Goal: Navigation & Orientation: Understand site structure

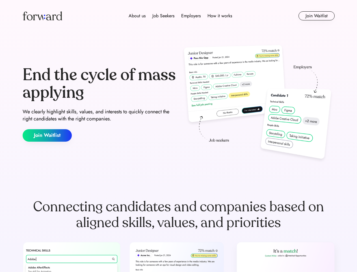
click at [179, 136] on div "End the cycle of mass applying We clearly highlight skills, values, and interes…" at bounding box center [179, 104] width 312 height 122
click at [179, 16] on div "About us Job Seekers Employers How it works" at bounding box center [180, 15] width 223 height 7
click at [42, 16] on img at bounding box center [43, 15] width 40 height 9
click at [181, 16] on div "About us Job Seekers Employers How it works" at bounding box center [180, 15] width 223 height 7
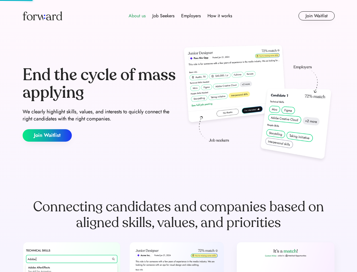
click at [137, 16] on div "About us" at bounding box center [137, 15] width 17 height 7
click at [164, 16] on div "Job Seekers" at bounding box center [164, 15] width 22 height 7
click at [191, 16] on div "Employers" at bounding box center [191, 15] width 20 height 7
